Goal: Information Seeking & Learning: Learn about a topic

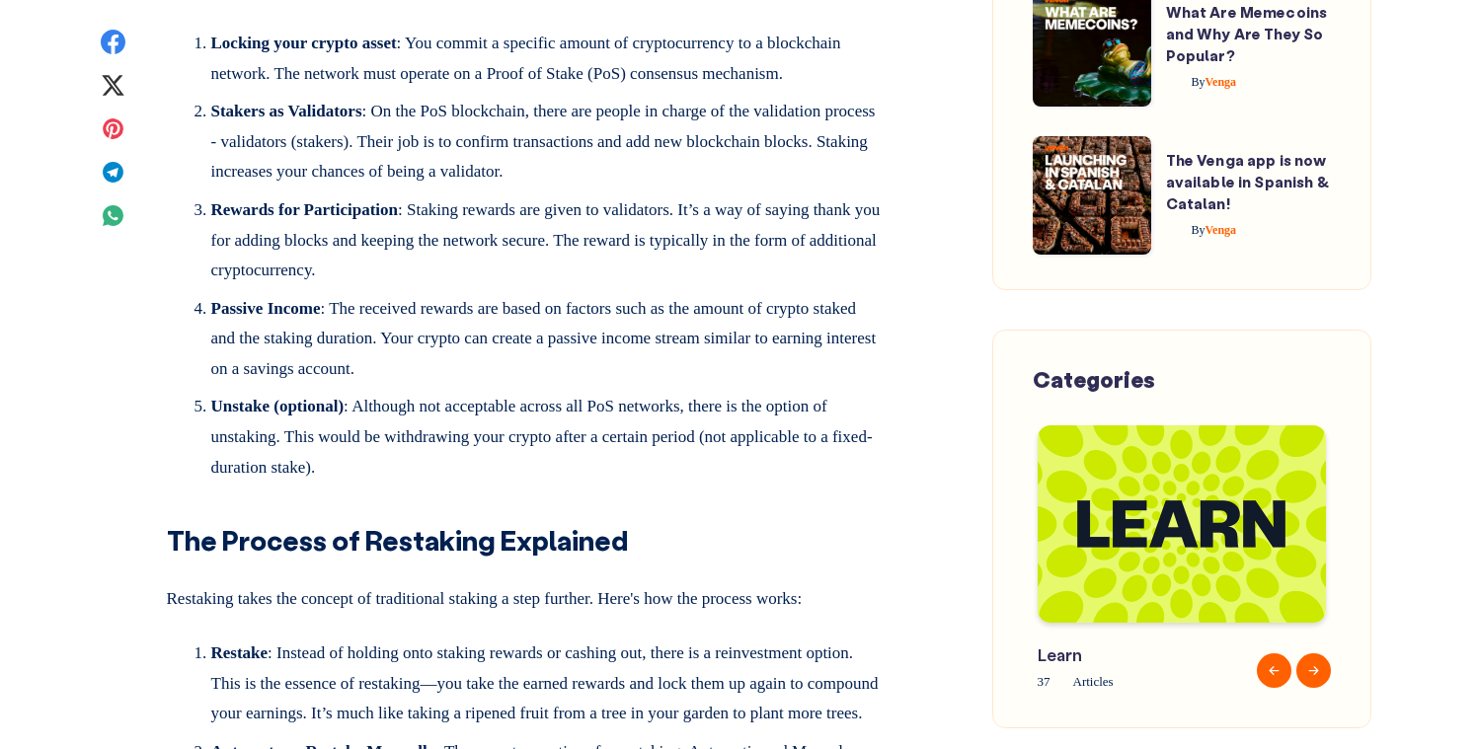
scroll to position [2155, 0]
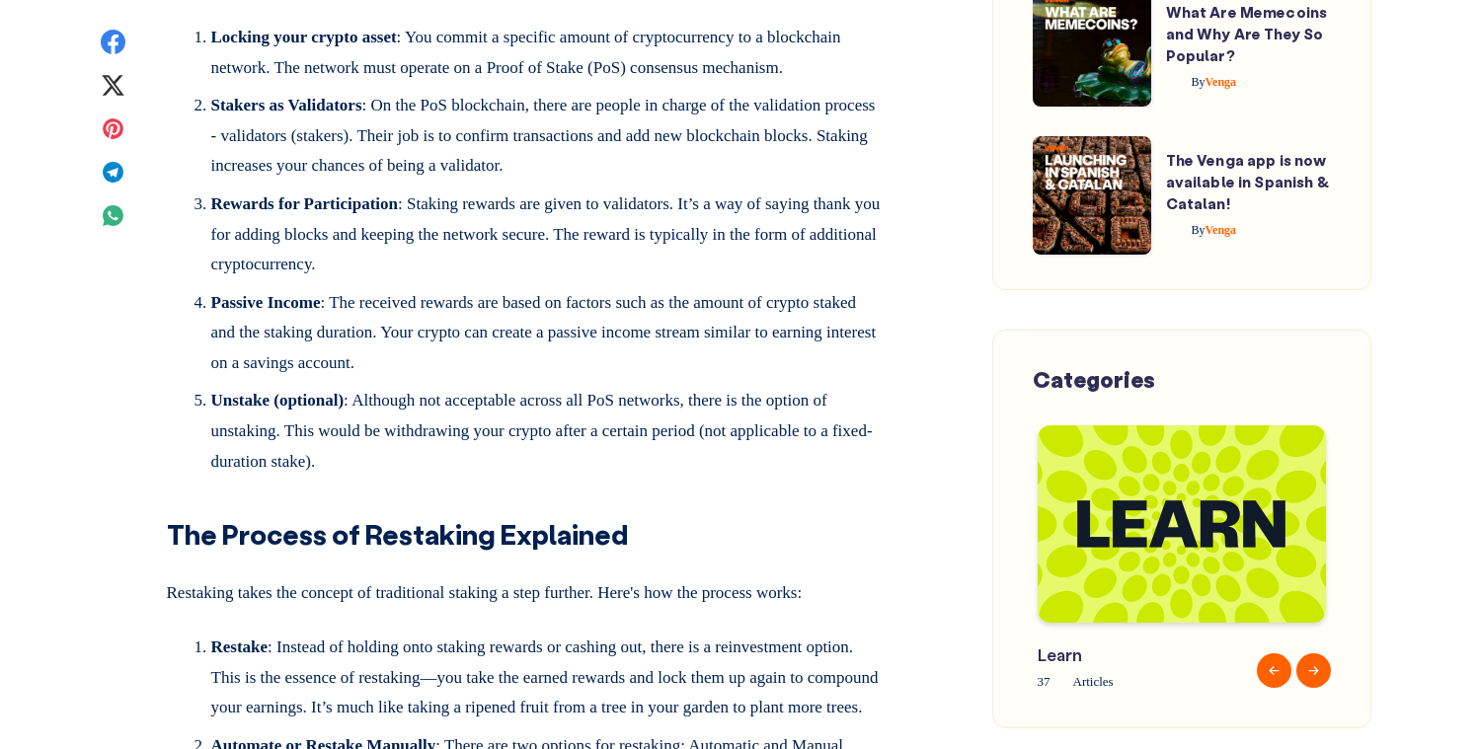
click at [920, 490] on article "Crypto Staking vs. Restaking: What’s the Difference? By Venga [DATE] 5 min read…" at bounding box center [525, 486] width 835 height 4889
click at [925, 459] on article "Crypto Staking vs. Restaking: What’s the Difference? By Venga [DATE] 5 min read…" at bounding box center [525, 486] width 835 height 4889
click at [923, 487] on article "Crypto Staking vs. Restaking: What’s the Difference? By Venga [DATE] 5 min read…" at bounding box center [525, 486] width 835 height 4889
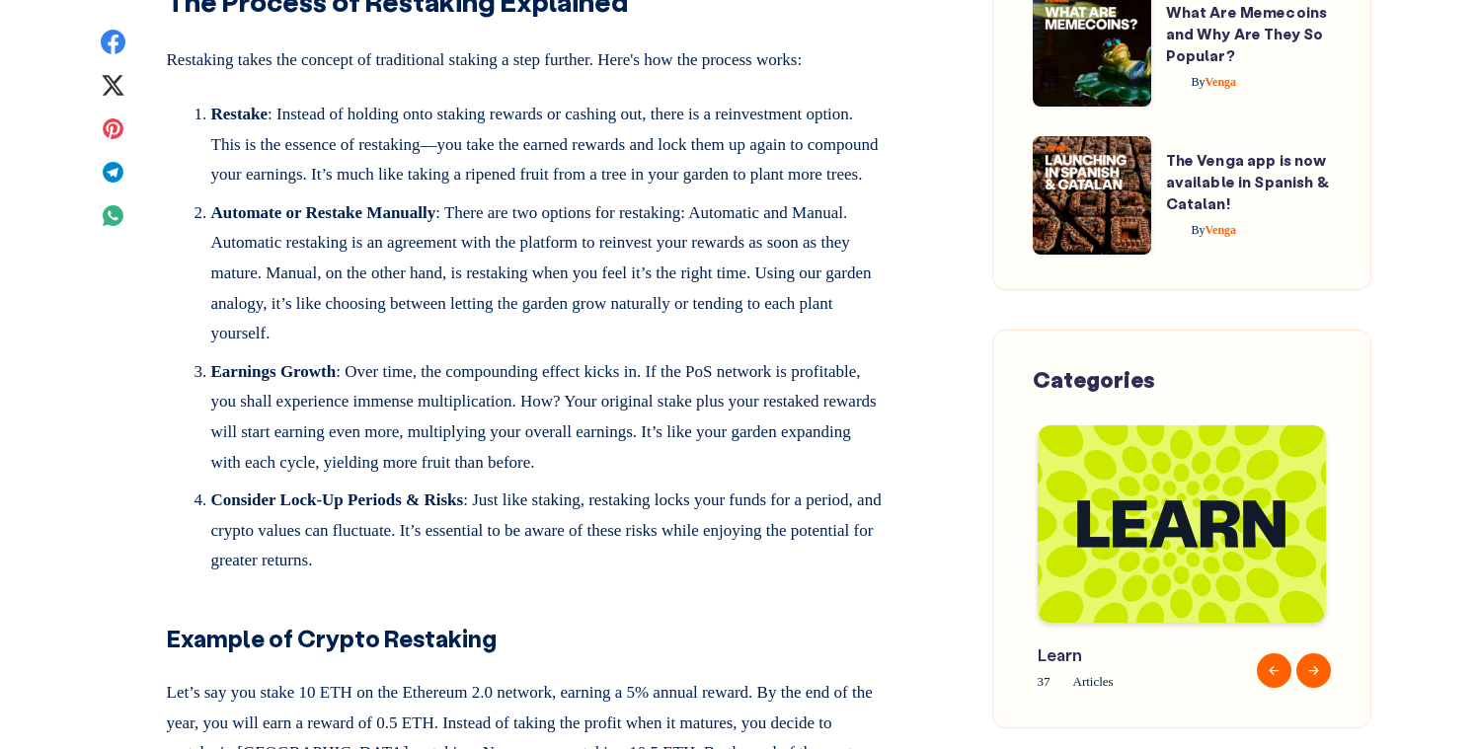
scroll to position [2690, 0]
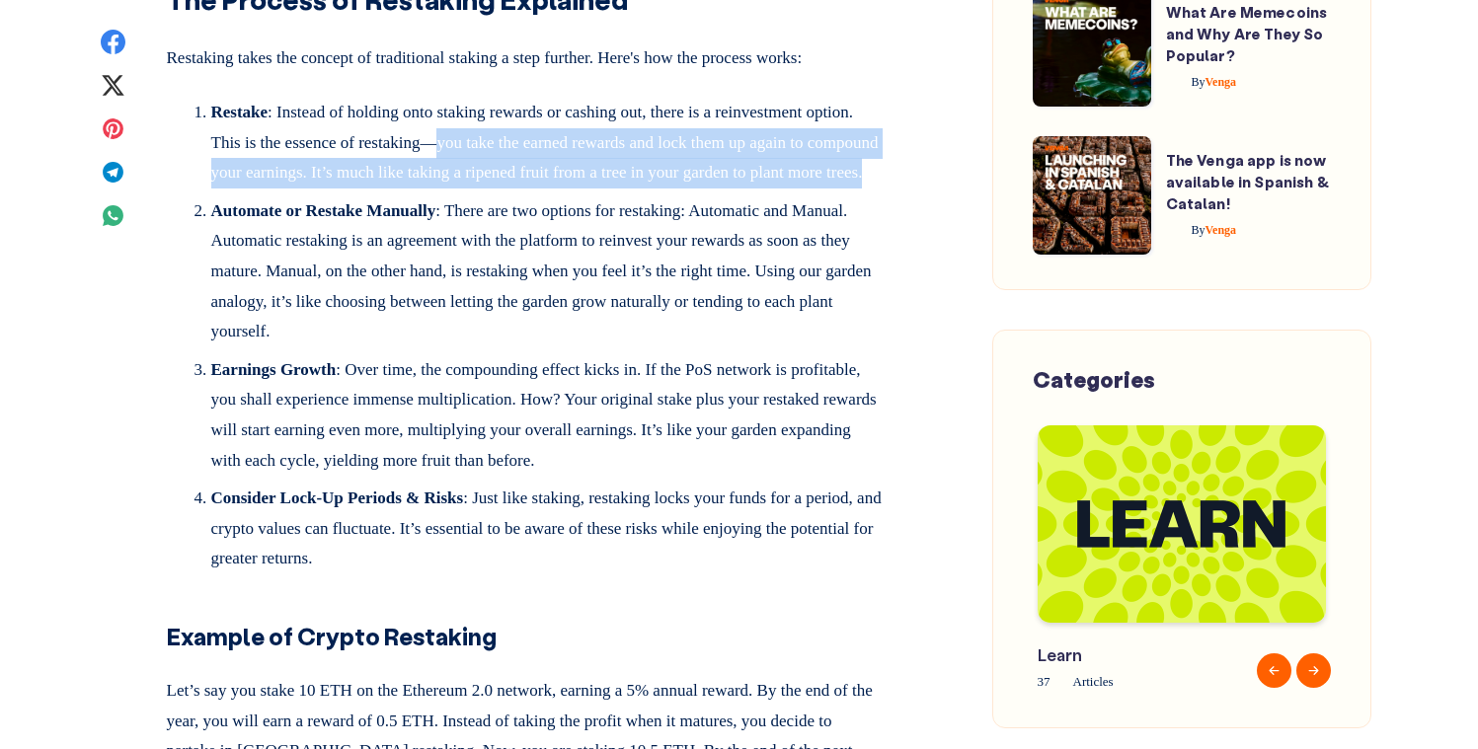
drag, startPoint x: 513, startPoint y: 296, endPoint x: 468, endPoint y: 349, distance: 70.0
click at [468, 196] on li "Restake : Instead of holding onto staking rewards or cashing out, there is a re…" at bounding box center [547, 147] width 672 height 99
copy li "you take the earned rewards and lock them up again to compound your earnings. I…"
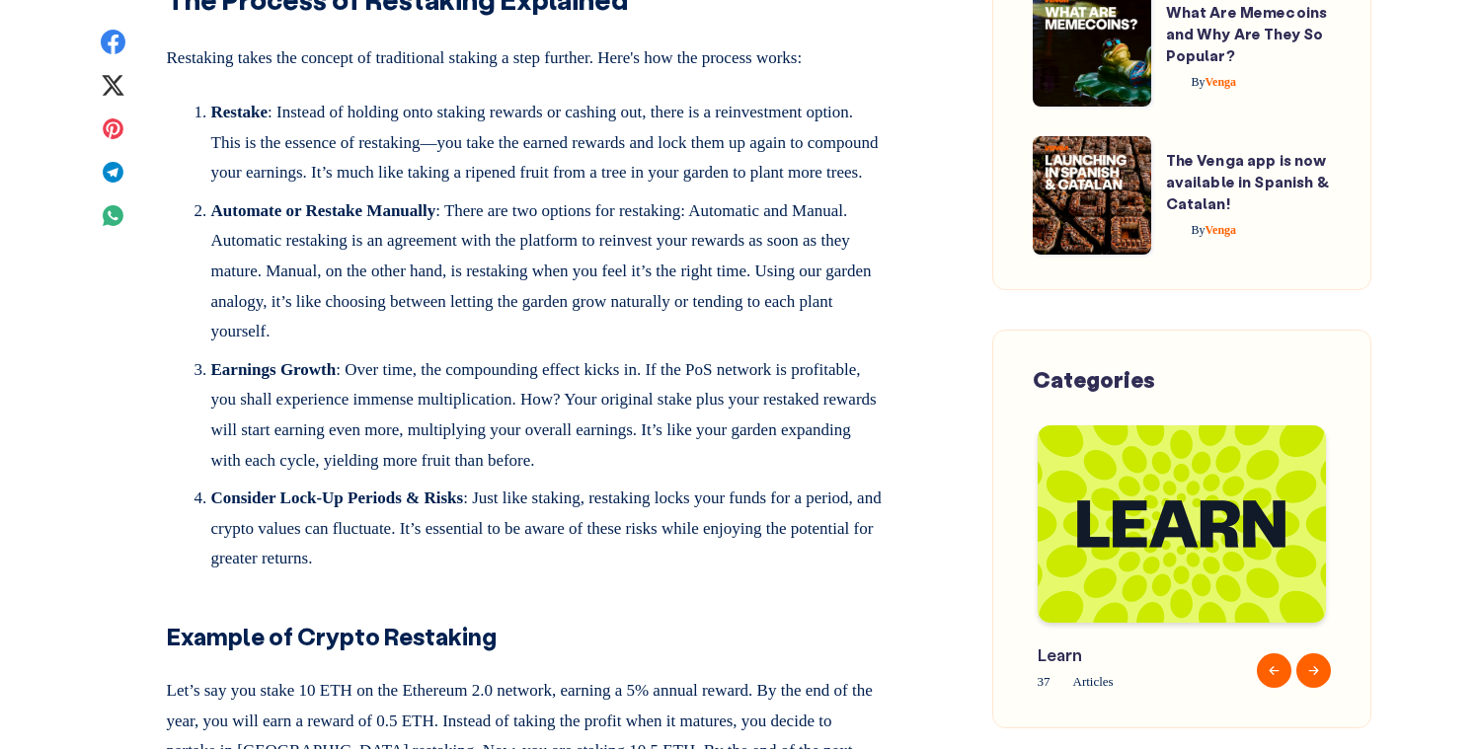
click at [597, 355] on li "Automate or Restake Manually : There are two options for restaking: Automatic a…" at bounding box center [547, 275] width 672 height 159
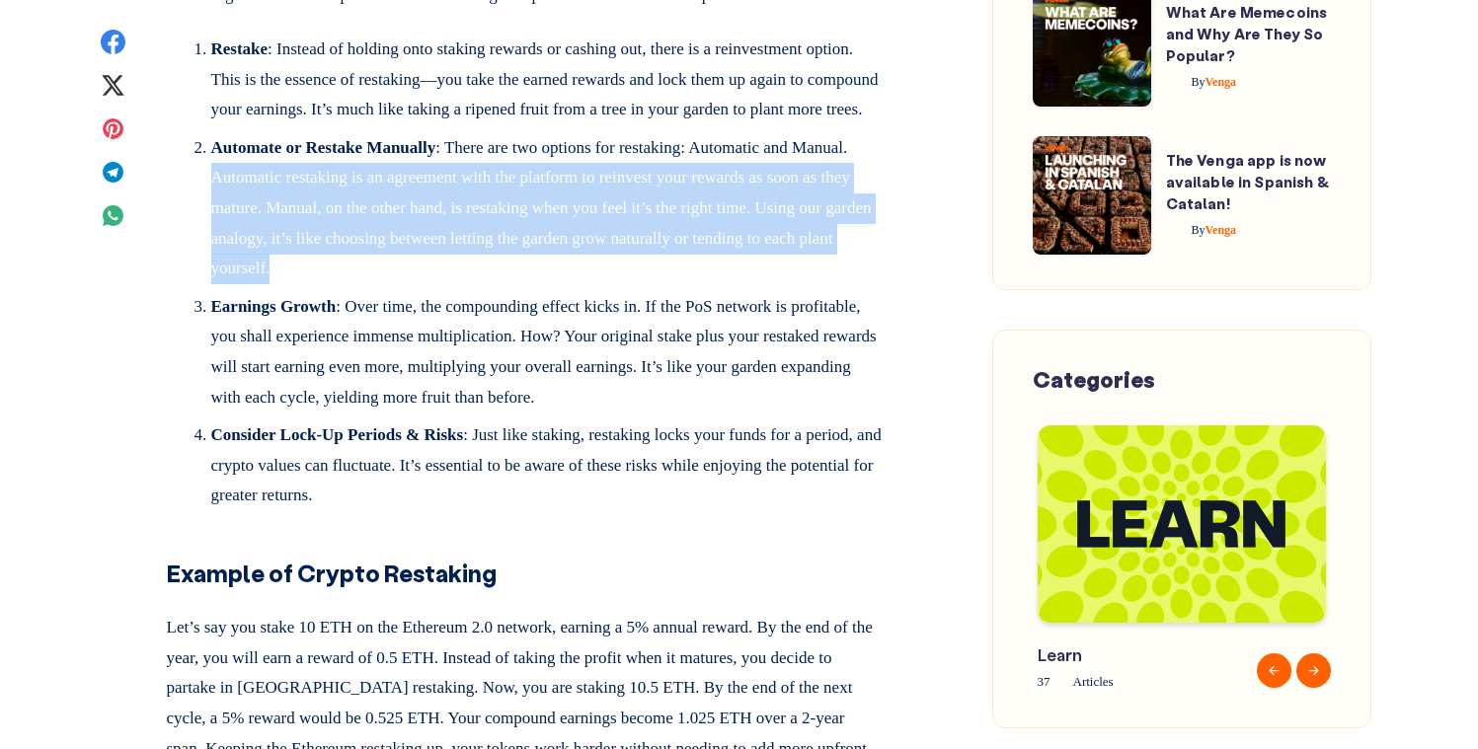
drag, startPoint x: 272, startPoint y: 359, endPoint x: 537, endPoint y: 441, distance: 277.0
click at [537, 292] on li "Automate or Restake Manually : There are two options for restaking: Automatic a…" at bounding box center [547, 212] width 672 height 159
copy li "Automatic restaking is an agreement with the platform to reinvest your rewards …"
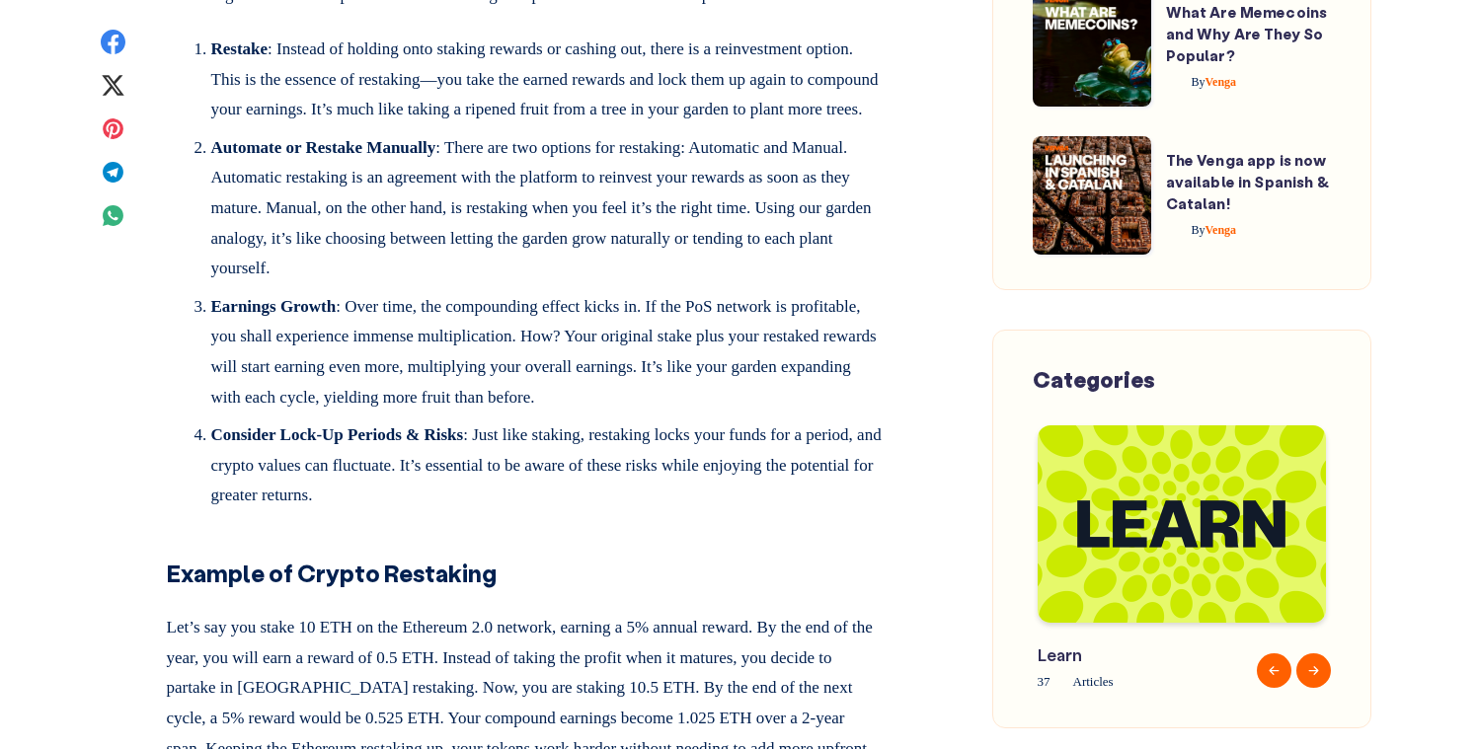
click at [601, 421] on li "Earnings Growth : Over time, the compounding effect kicks in. If the PoS networ…" at bounding box center [547, 356] width 672 height 128
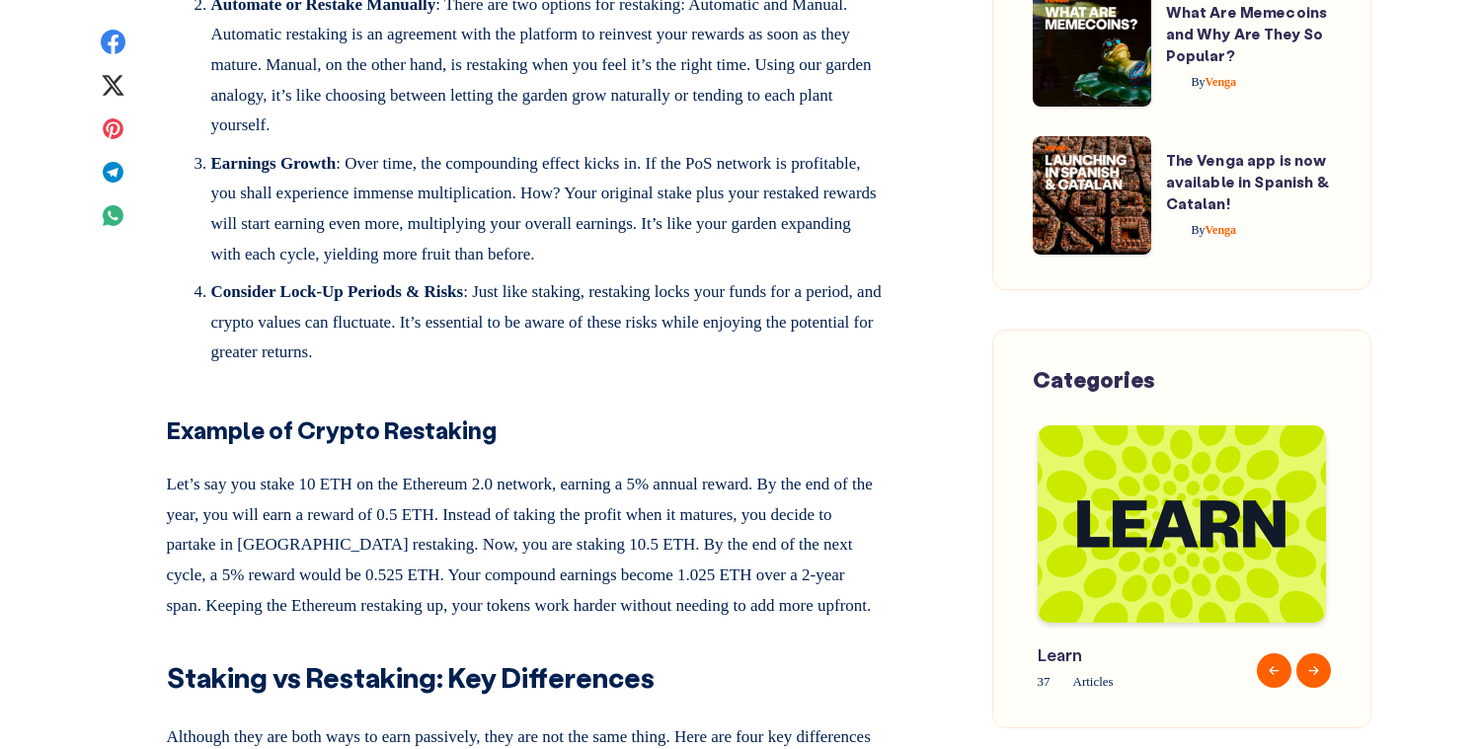
scroll to position [2900, 0]
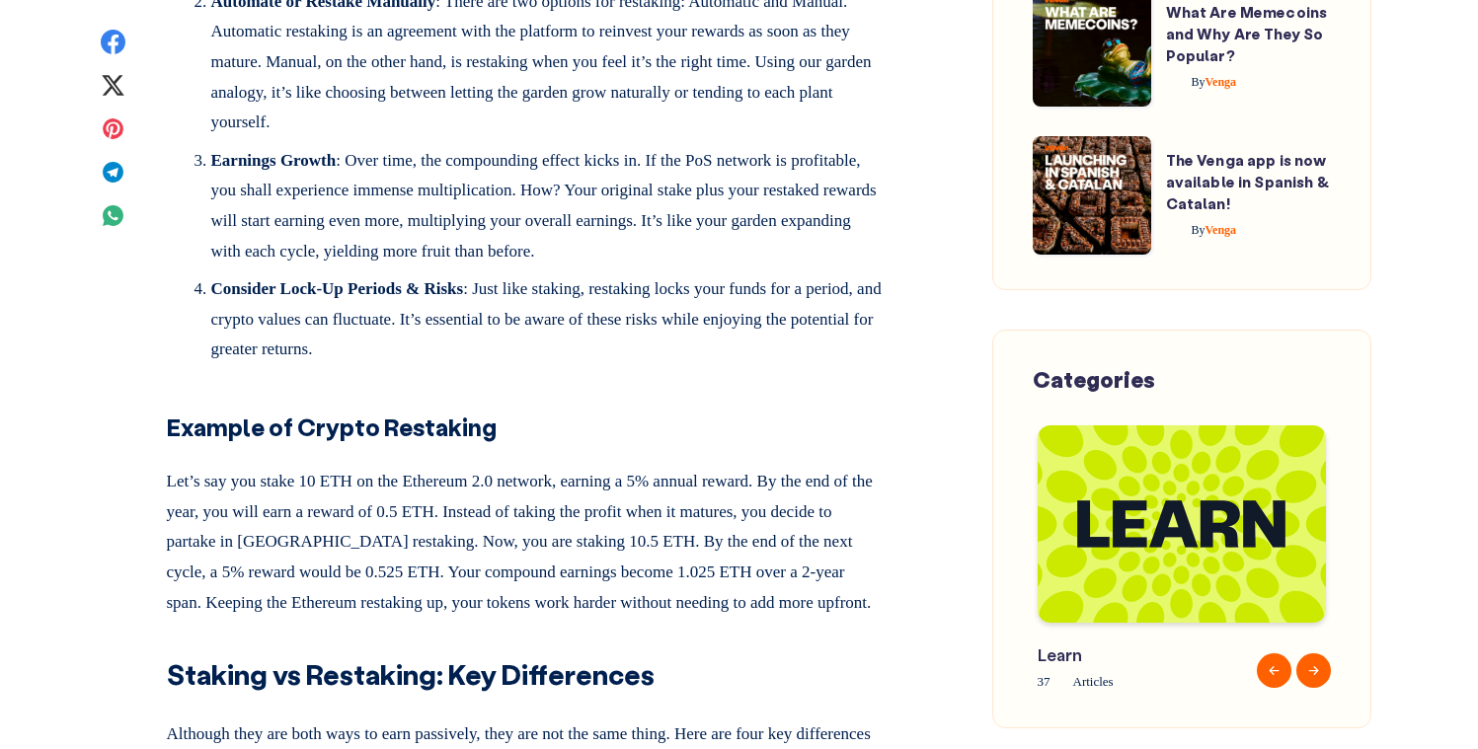
click at [569, 365] on li "Consider Lock-Up Periods & Risks : Just like staking, restaking locks your fund…" at bounding box center [547, 319] width 672 height 91
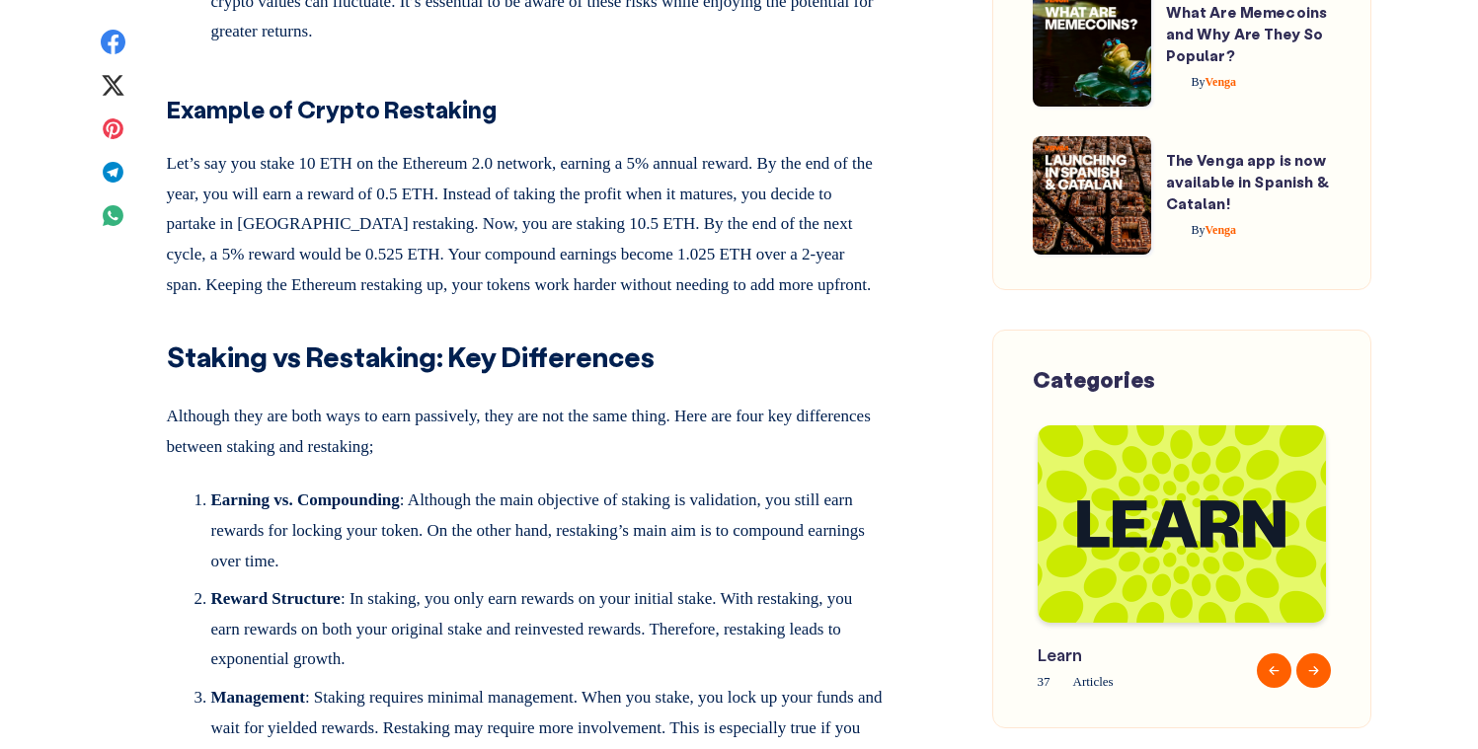
scroll to position [3227, 0]
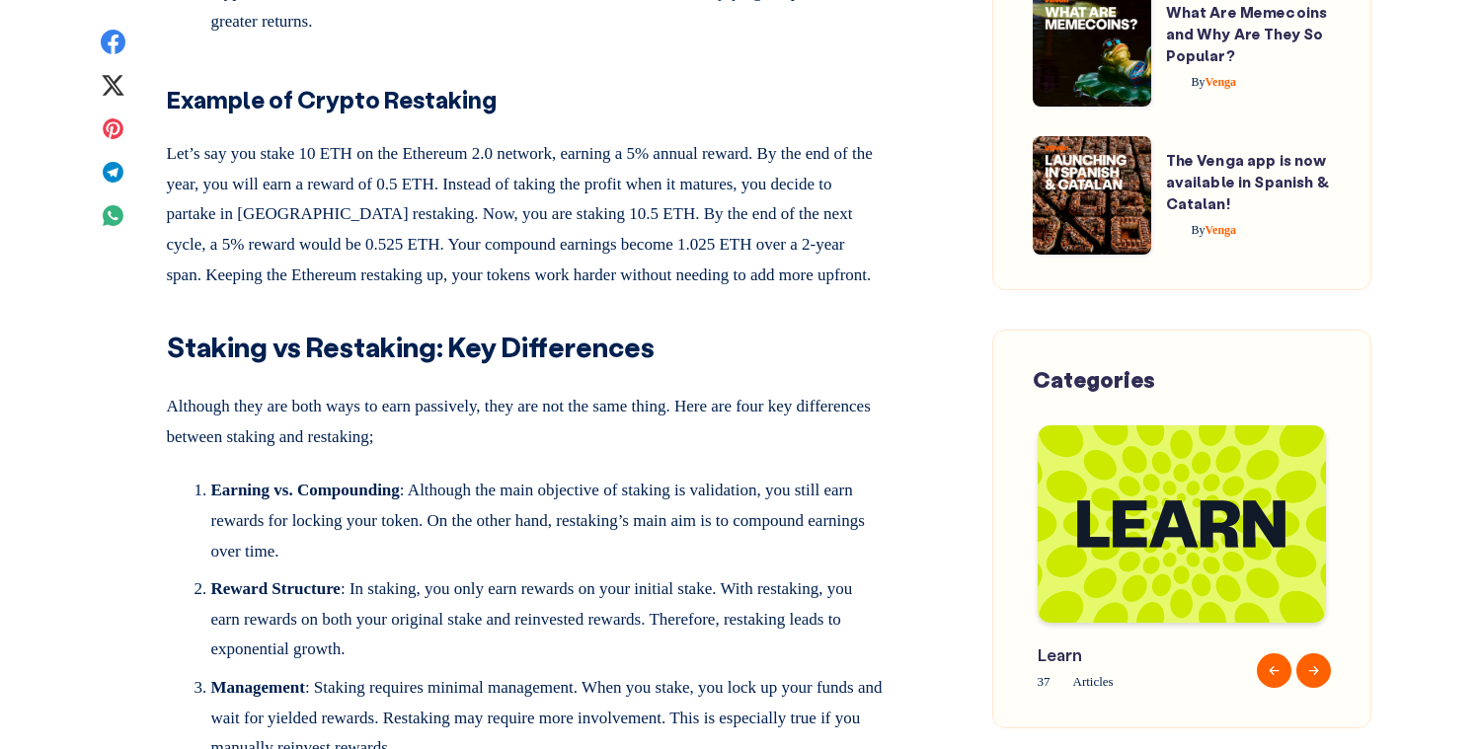
click at [517, 290] on p "Let’s say you stake 10 ETH on the Ethereum 2.0 network, earning a 5% annual rew…" at bounding box center [525, 210] width 717 height 159
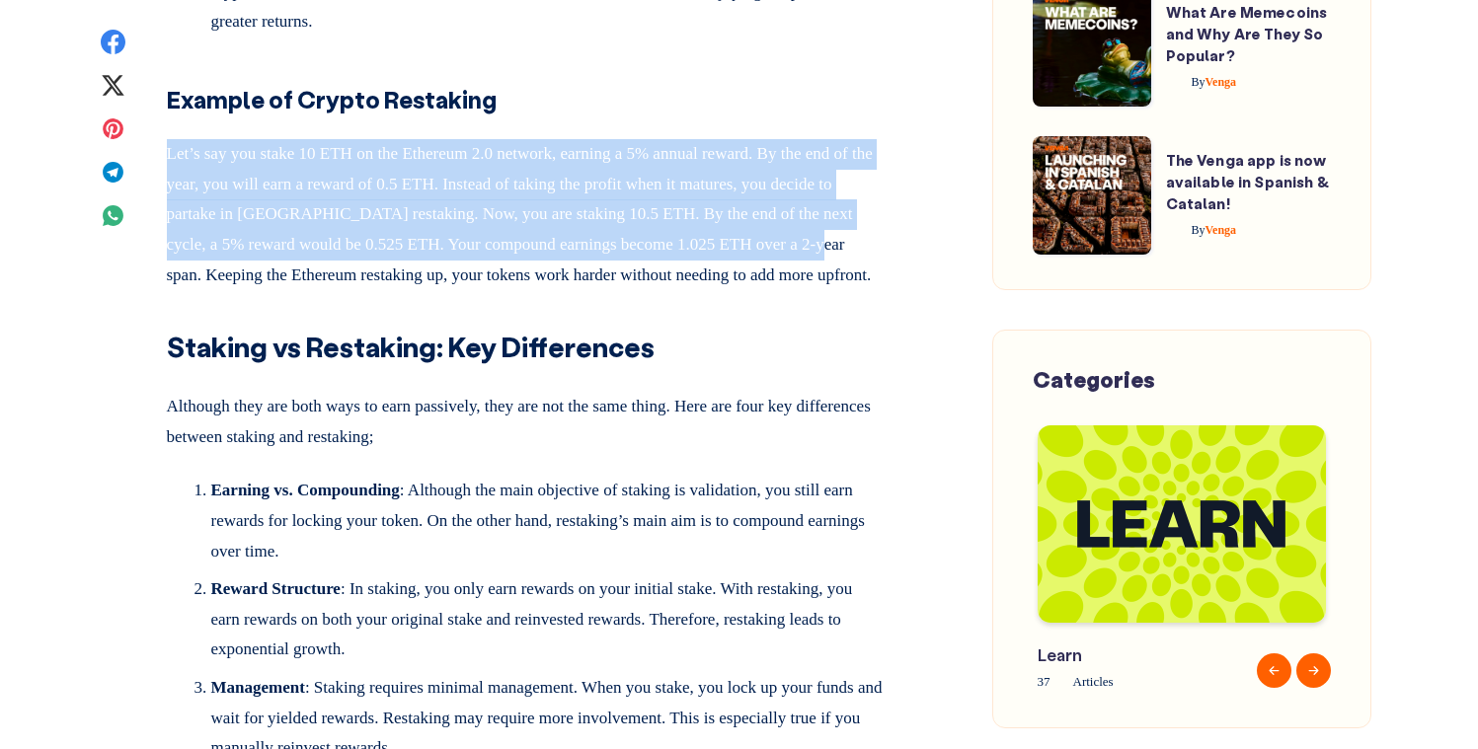
drag, startPoint x: 242, startPoint y: 452, endPoint x: 151, endPoint y: 341, distance: 143.9
copy p "Let’s say you stake 10 ETH on the Ethereum 2.0 network, earning a 5% annual rew…"
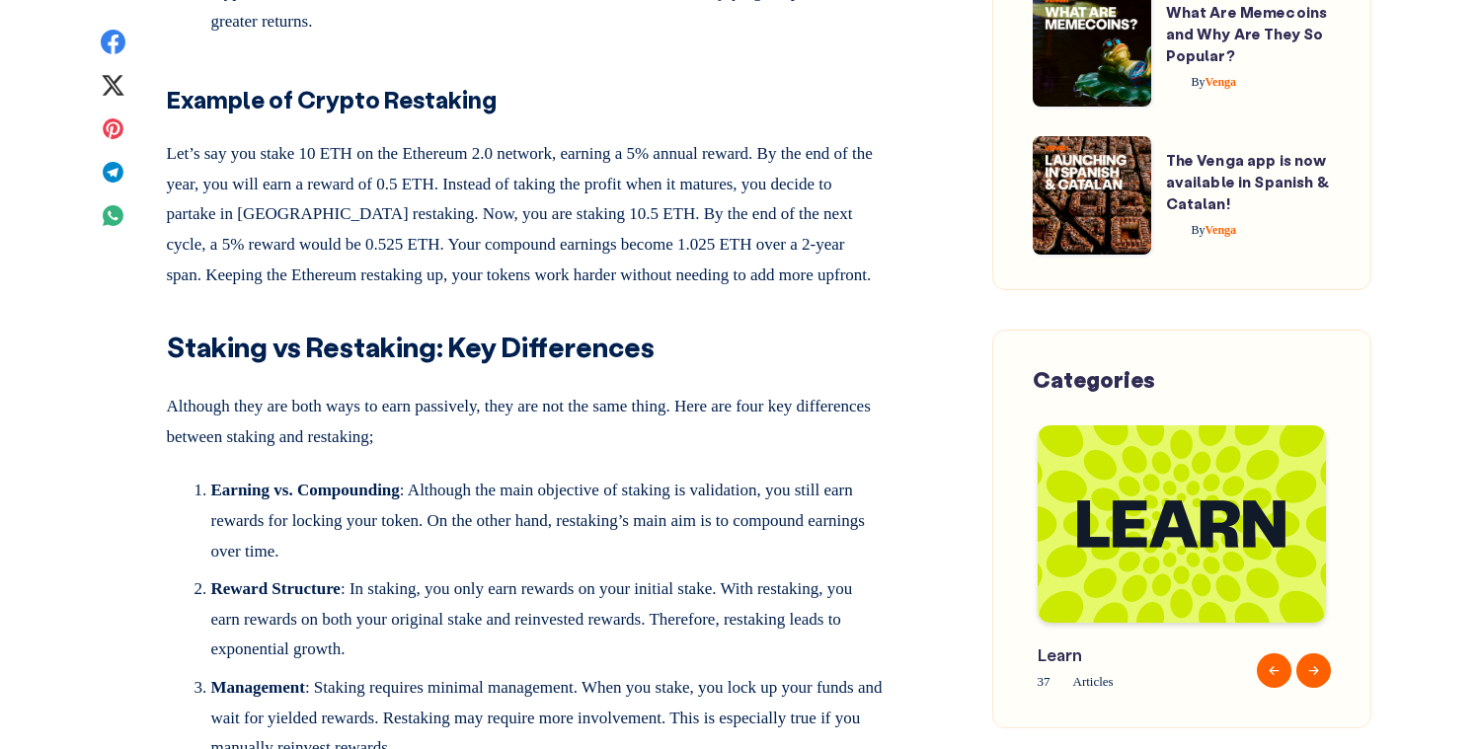
click at [513, 290] on p "Let’s say you stake 10 ETH on the Ethereum 2.0 network, earning a 5% annual rew…" at bounding box center [525, 210] width 717 height 159
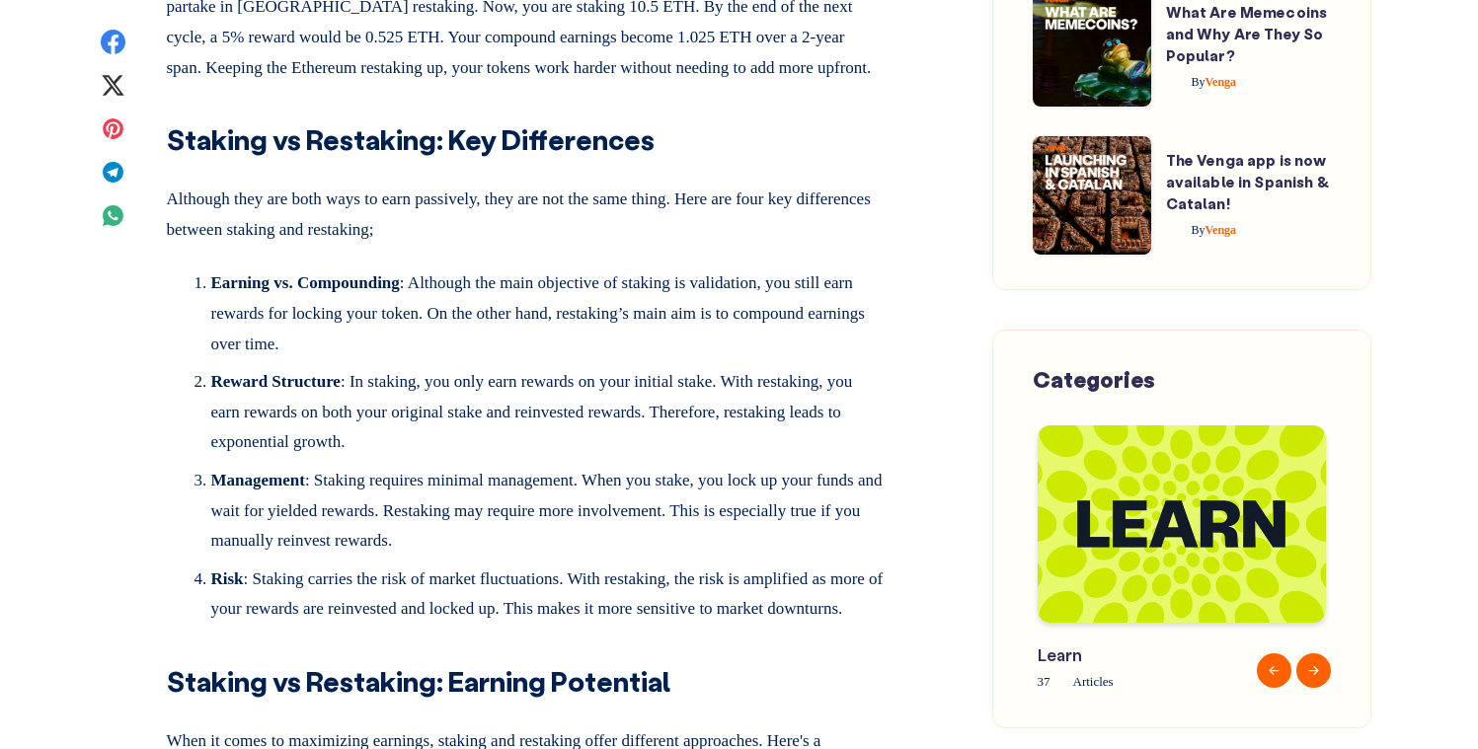
scroll to position [3521, 0]
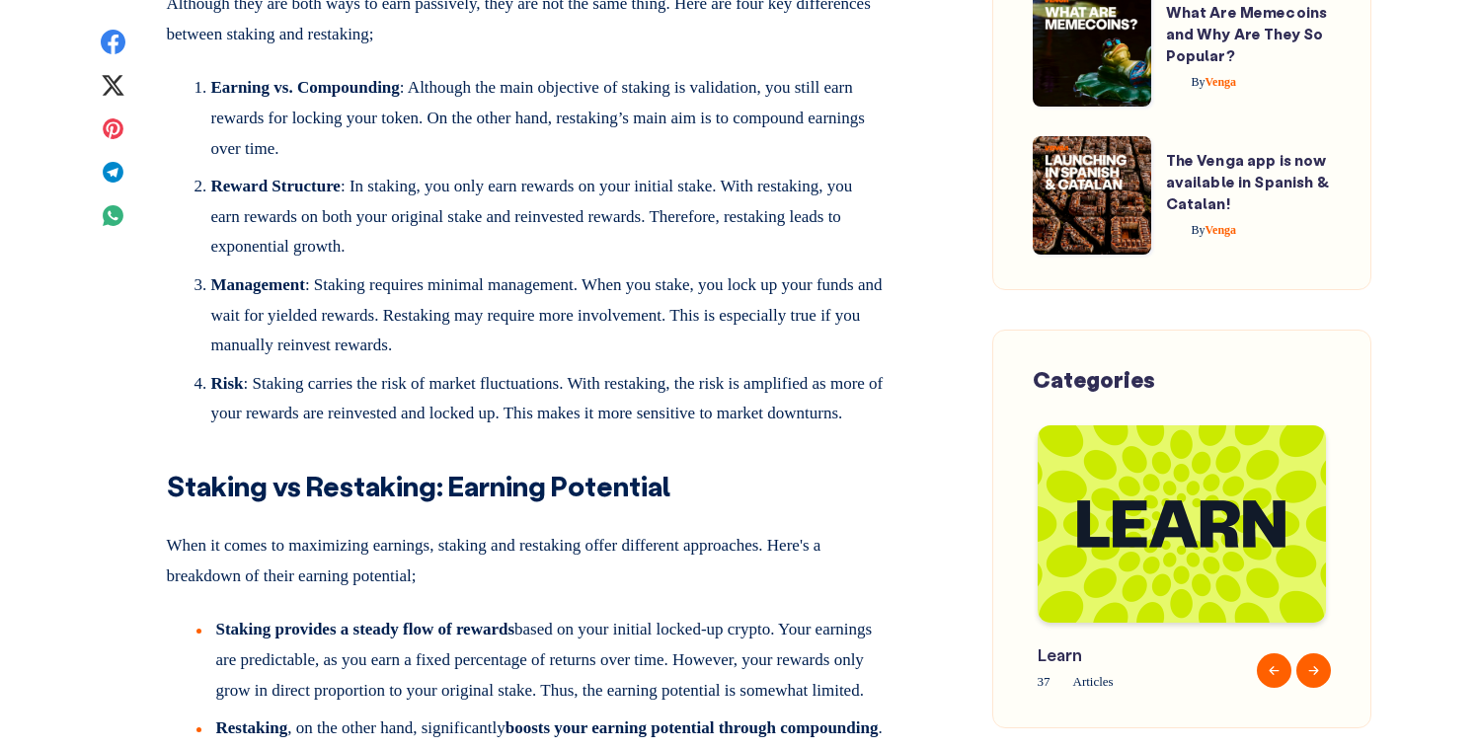
scroll to position [3631, 0]
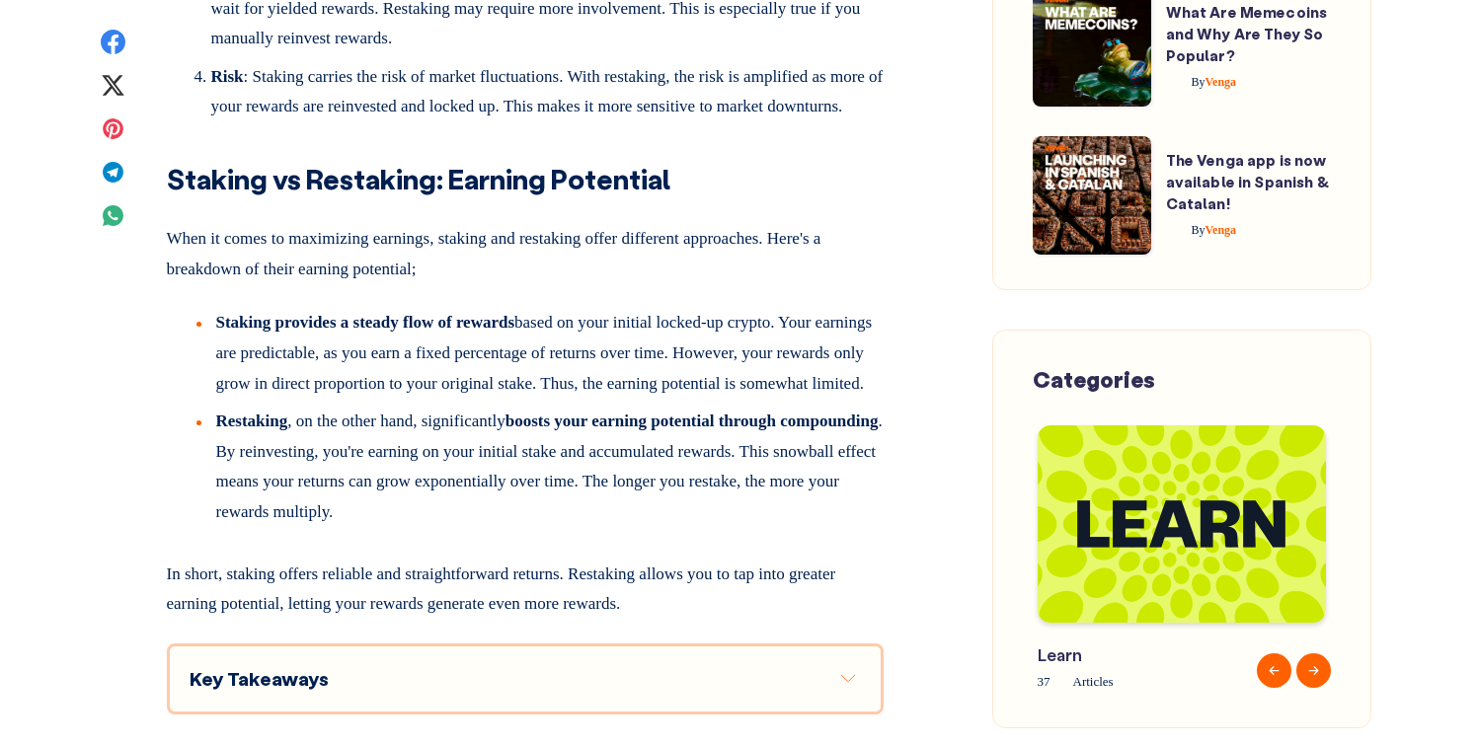
scroll to position [3936, 0]
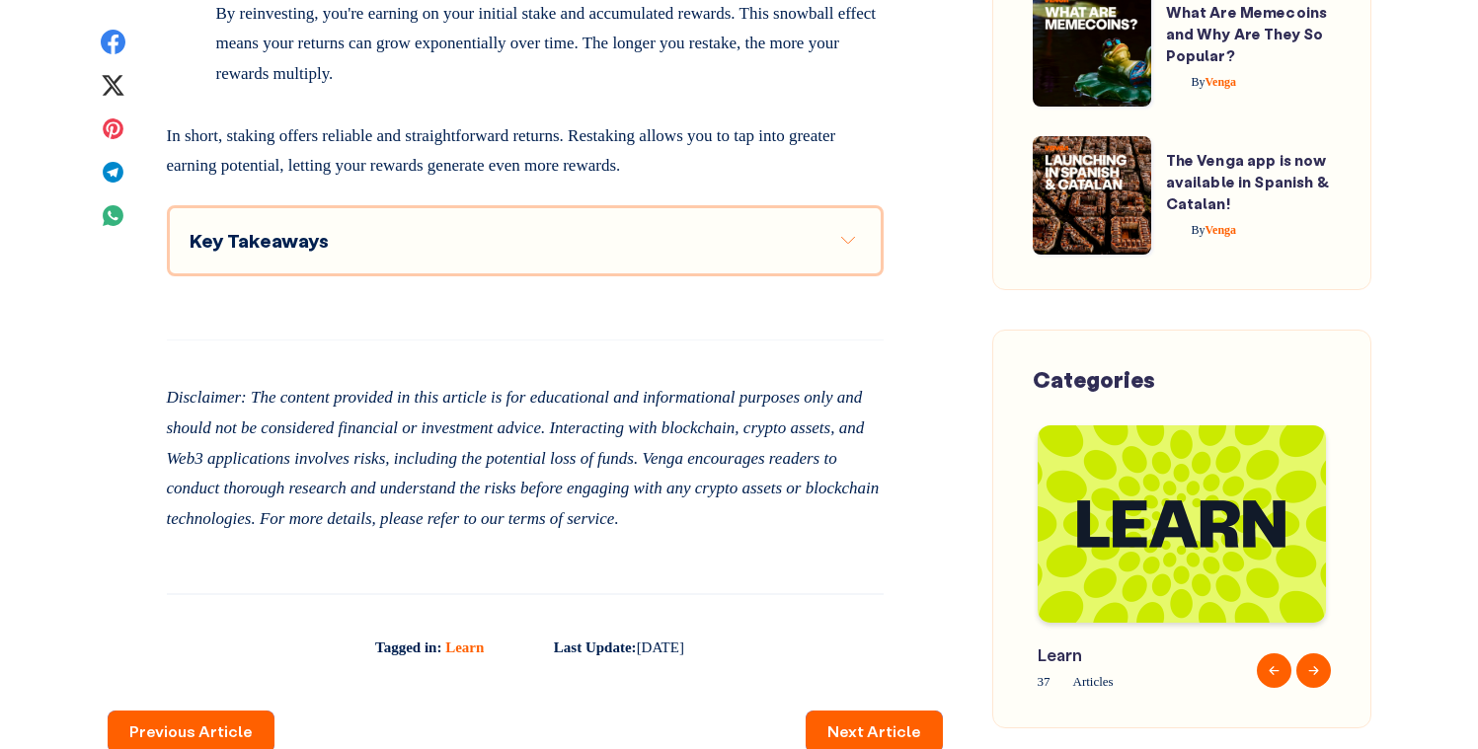
scroll to position [4417, 0]
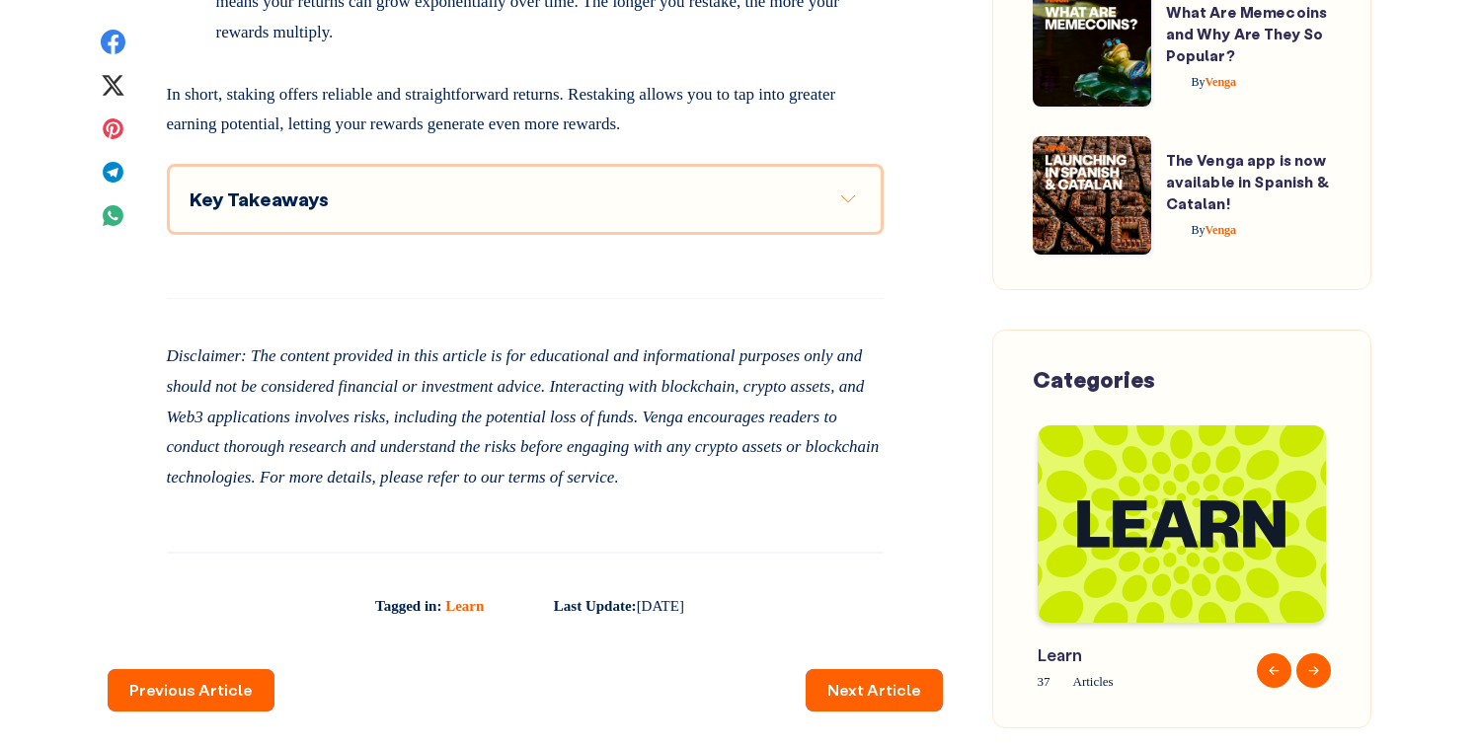
click at [288, 211] on strong "Key Takeaways" at bounding box center [259, 199] width 139 height 25
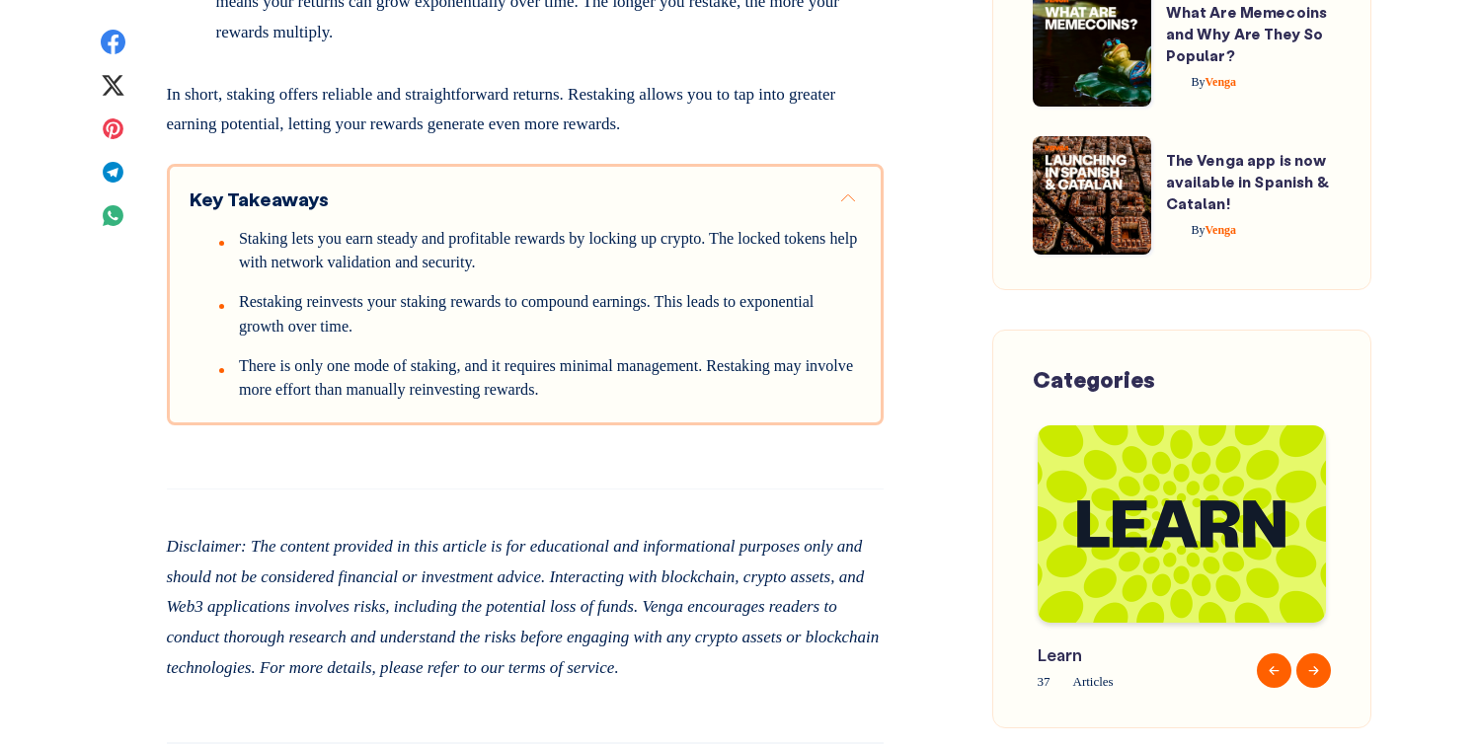
scroll to position [4465, 0]
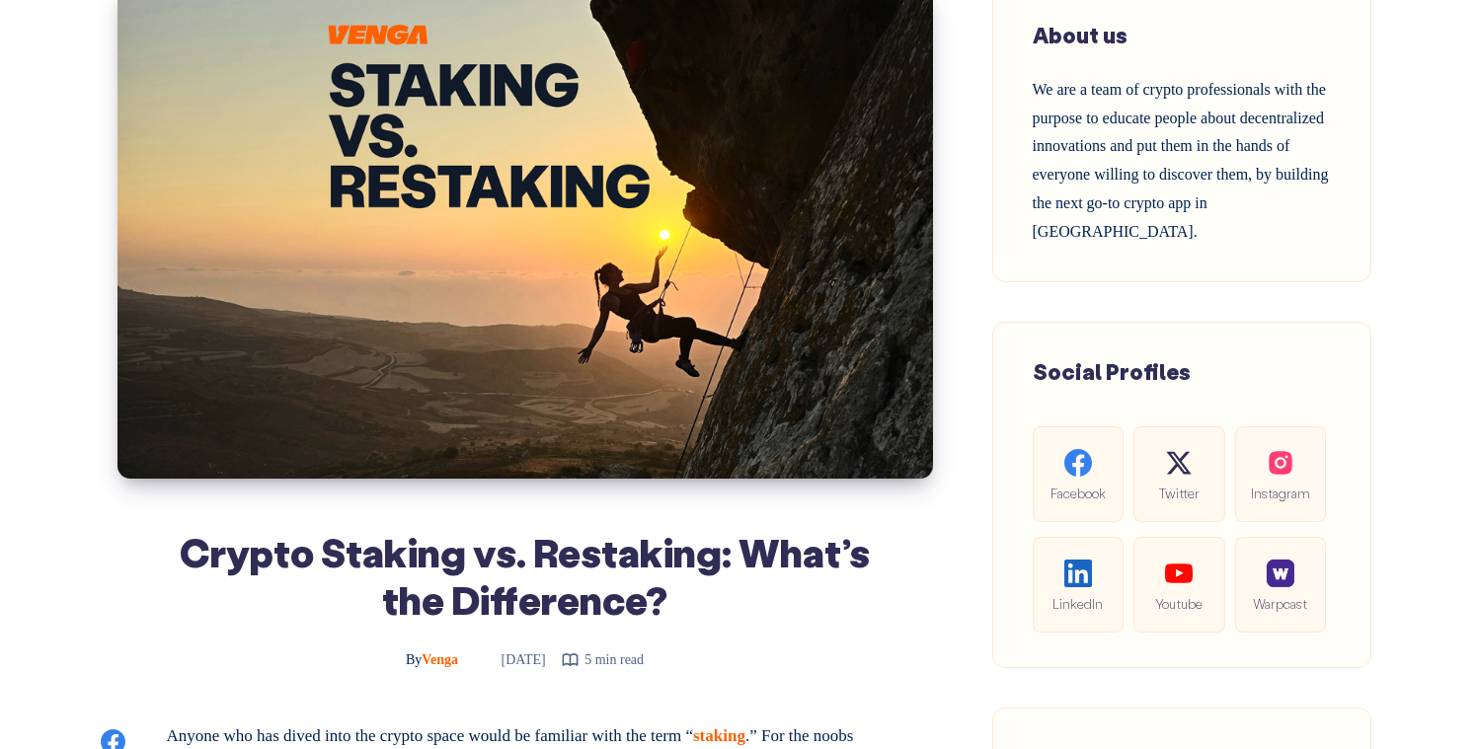
scroll to position [220, 0]
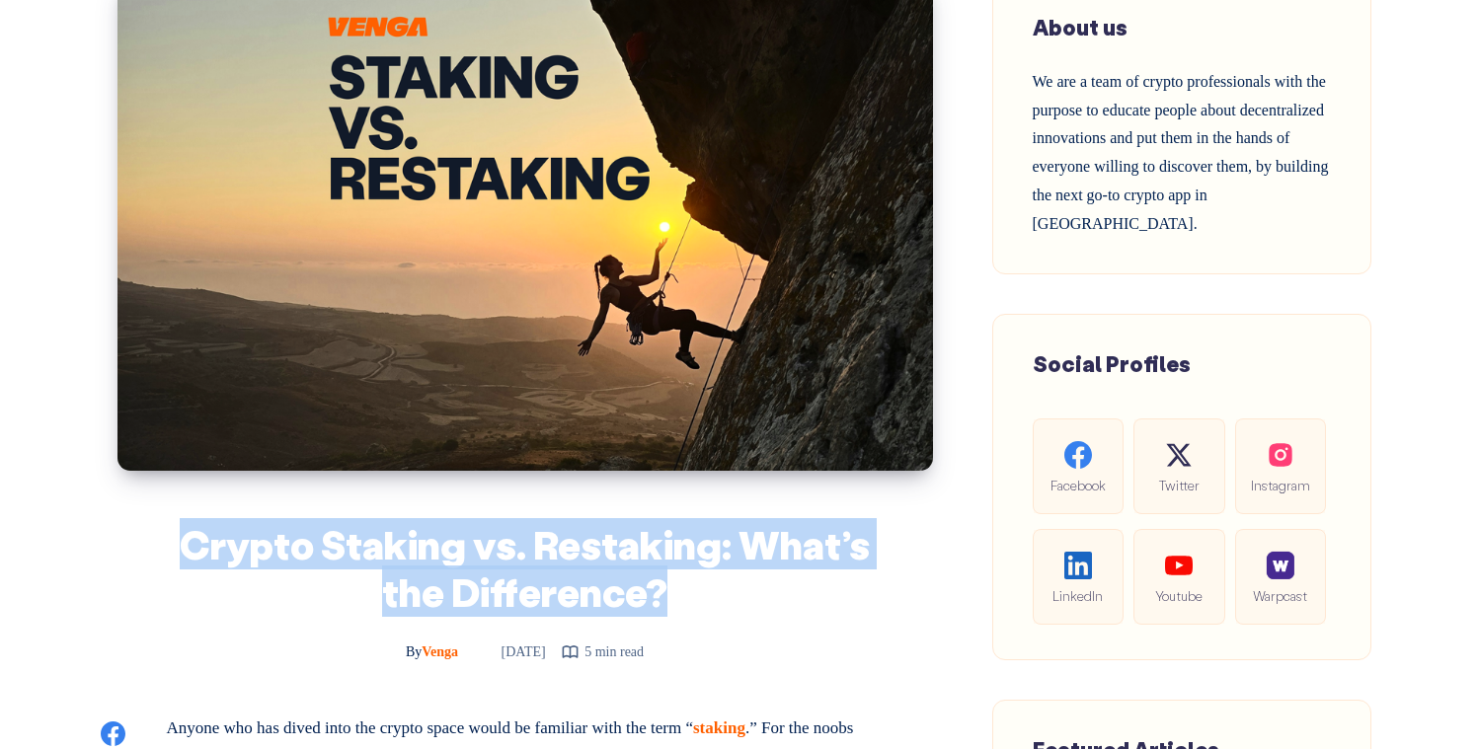
drag, startPoint x: 191, startPoint y: 542, endPoint x: 665, endPoint y: 581, distance: 476.4
click at [665, 581] on h1 "Crypto Staking vs. Restaking: What’s the Difference?" at bounding box center [525, 567] width 717 height 95
copy h1 "Crypto Staking vs. Restaking: What’s the Difference?"
